Goal: Obtain resource: Obtain resource

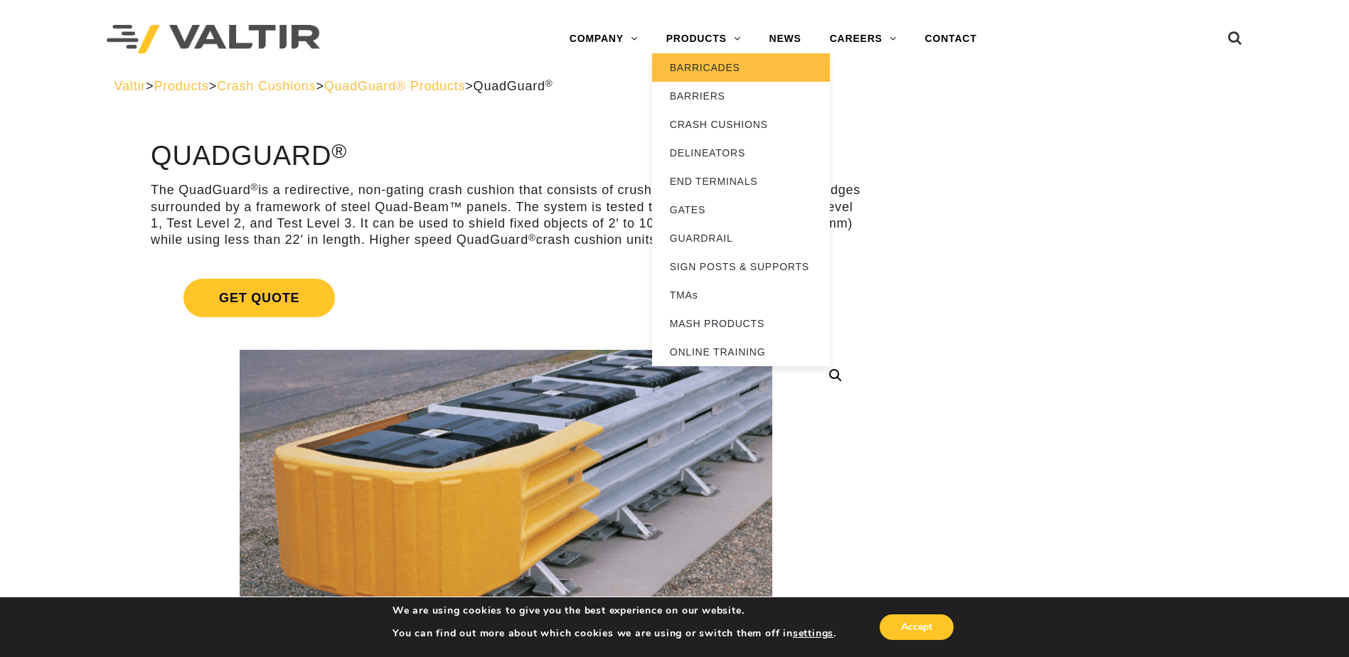
click at [718, 62] on link "BARRICADES" at bounding box center [741, 67] width 178 height 28
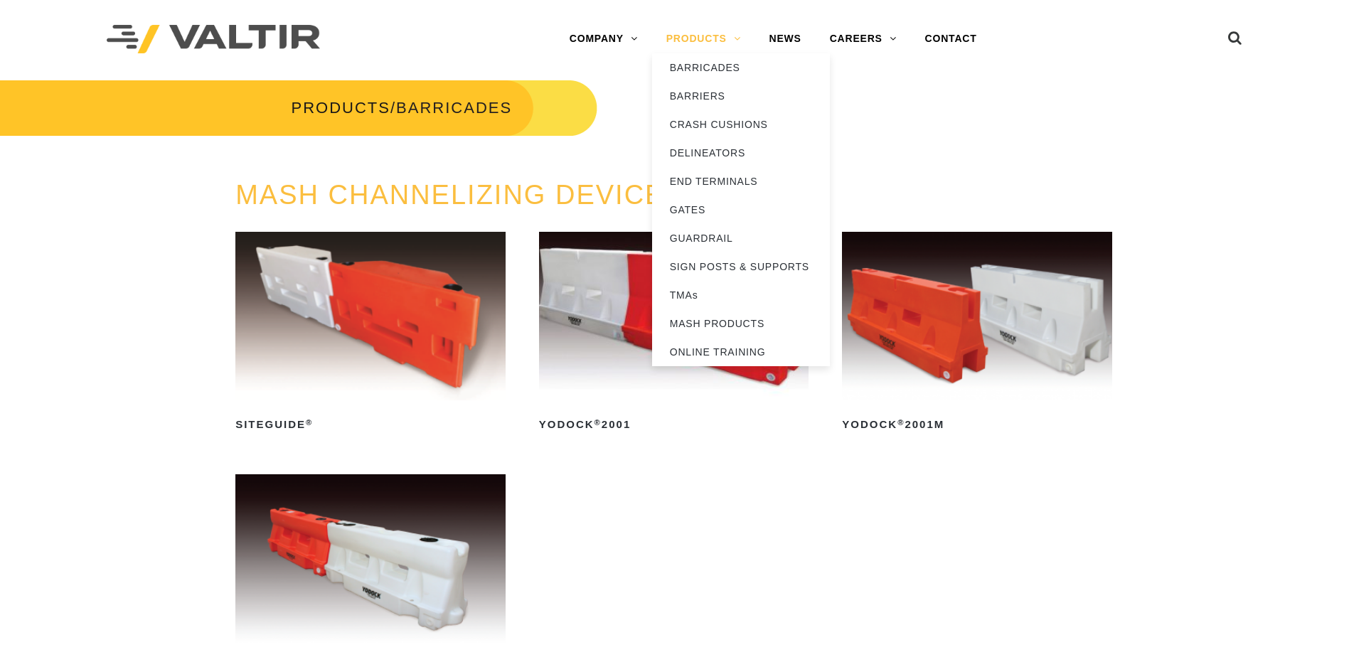
click at [706, 46] on link "PRODUCTS" at bounding box center [703, 39] width 103 height 28
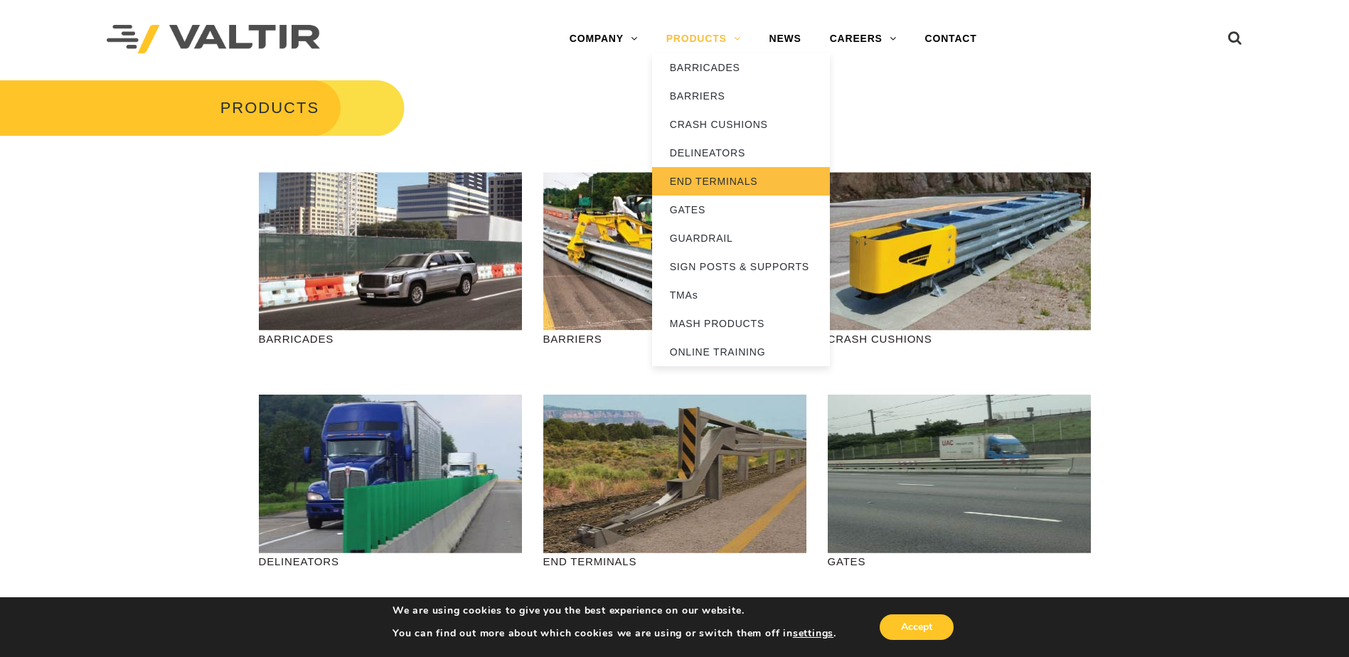
click at [726, 173] on link "END TERMINALS" at bounding box center [741, 181] width 178 height 28
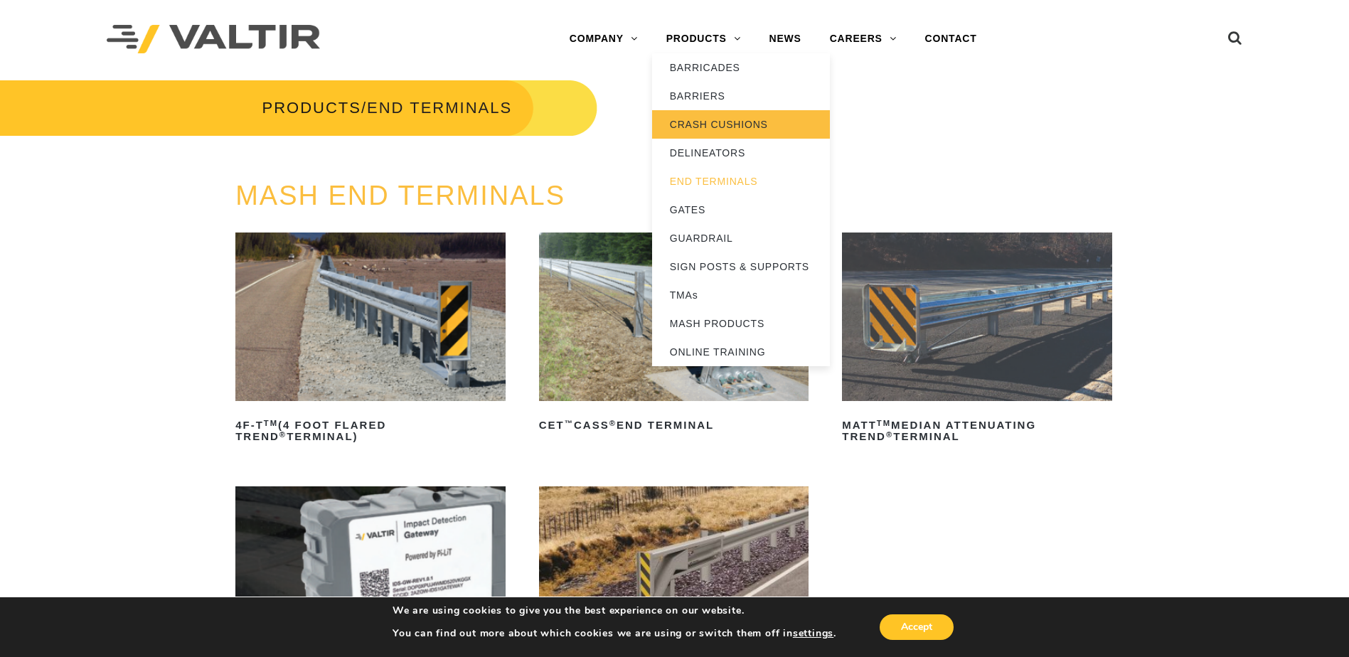
click at [697, 120] on link "CRASH CUSHIONS" at bounding box center [741, 124] width 178 height 28
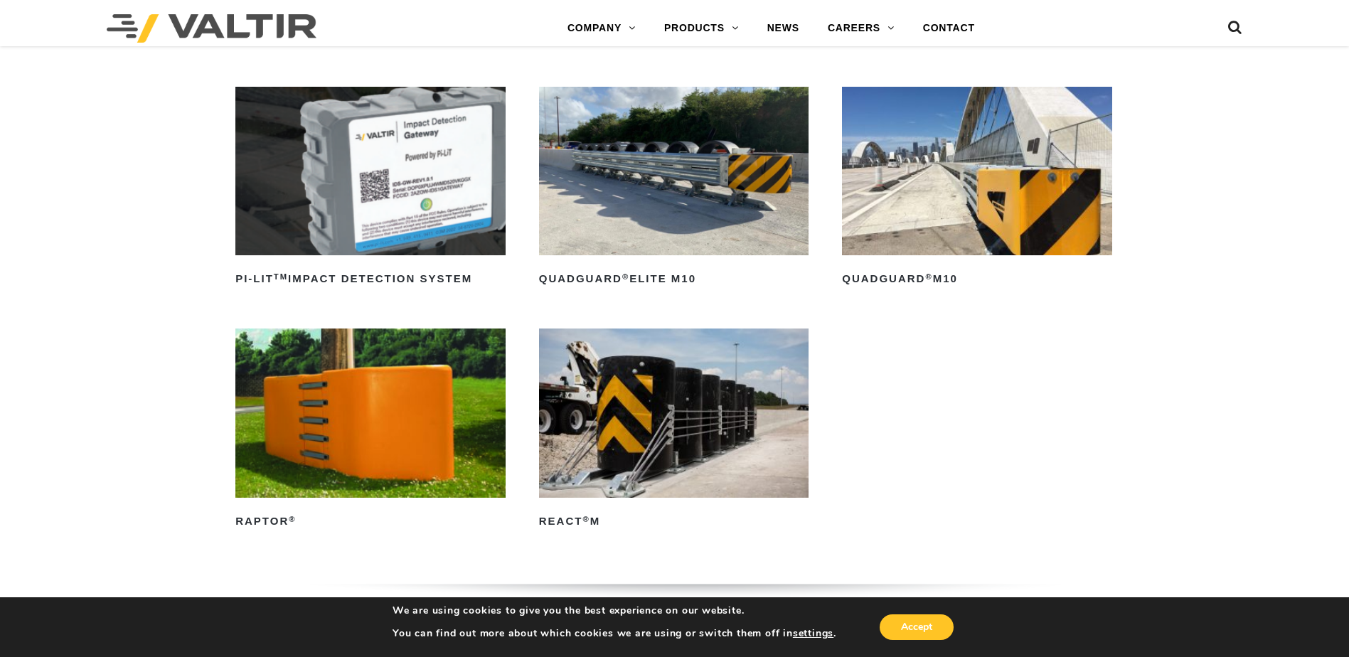
scroll to position [356, 0]
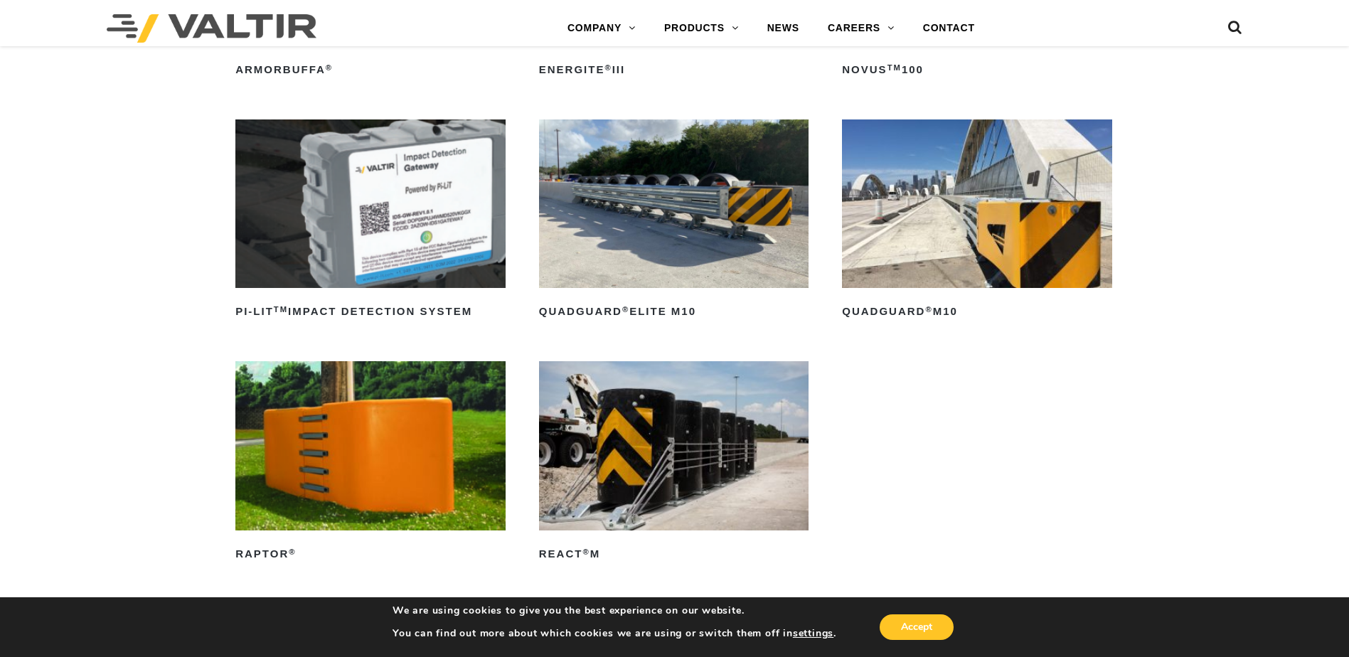
click at [947, 208] on img at bounding box center [977, 203] width 270 height 169
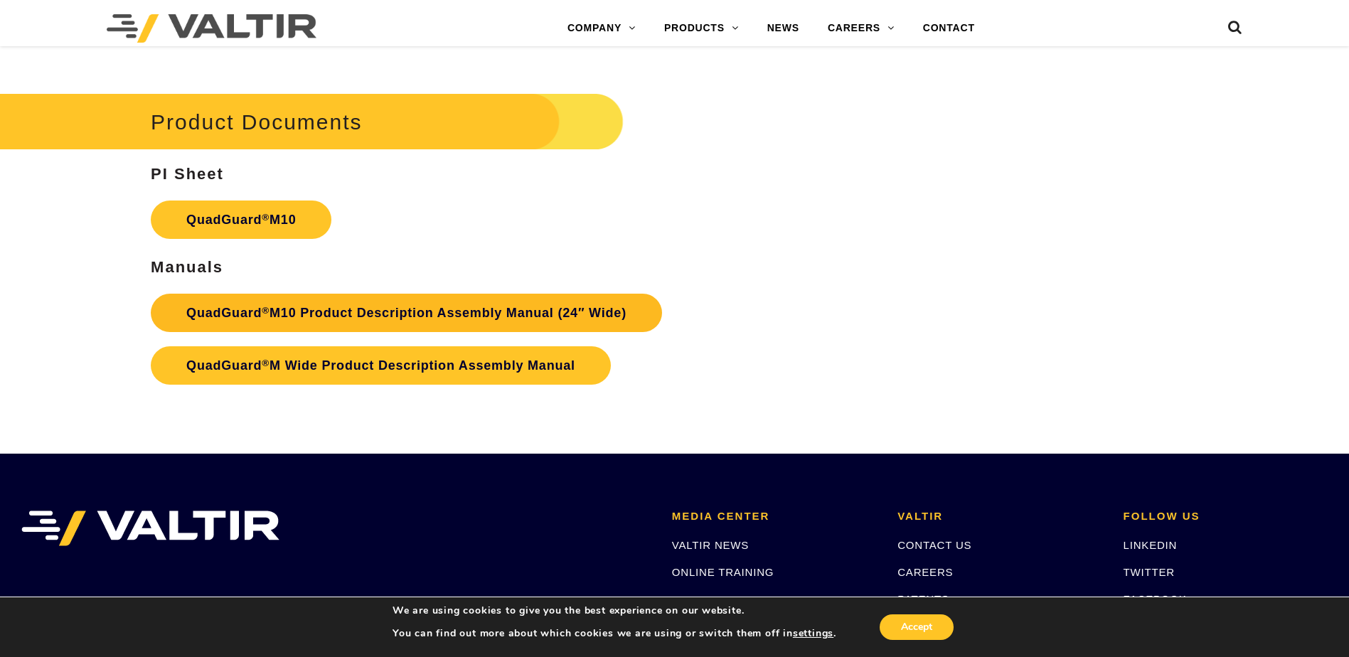
scroll to position [5264, 0]
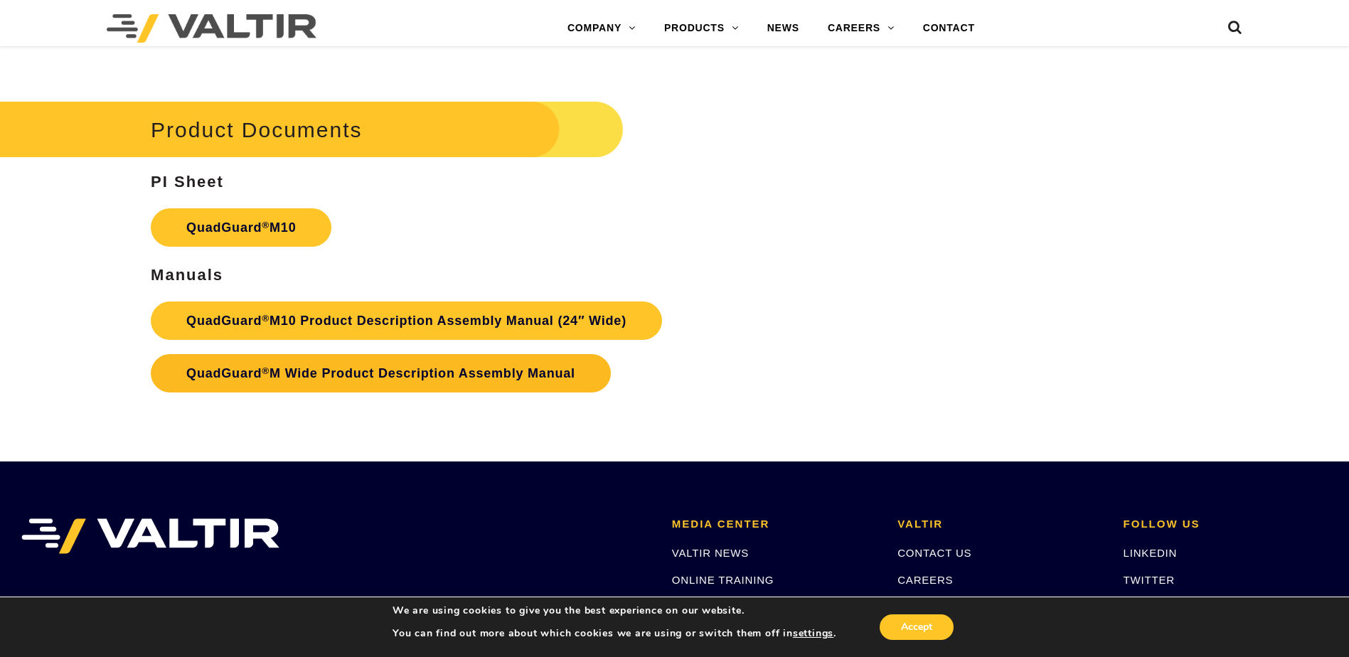
click at [314, 373] on link "QuadGuard ® M Wide Product Description Assembly Manual" at bounding box center [381, 373] width 460 height 38
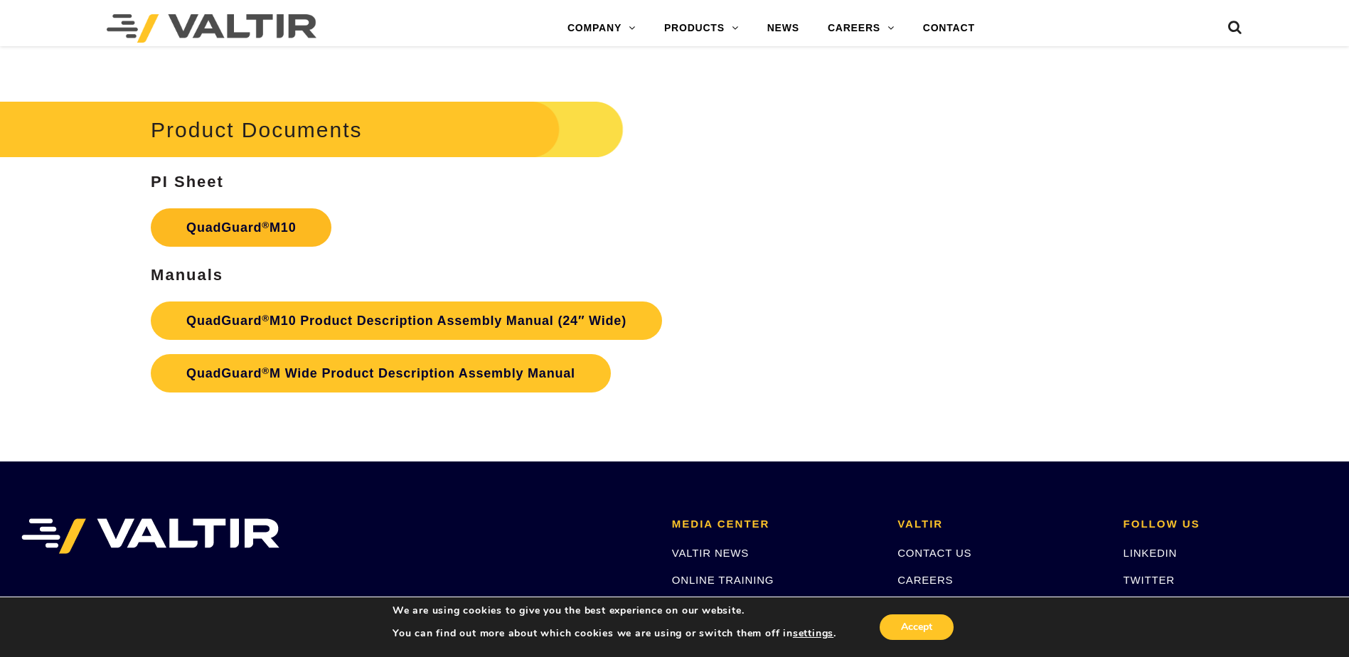
click at [255, 224] on link "QuadGuard ® M10" at bounding box center [241, 227] width 181 height 38
